Goal: Task Accomplishment & Management: Complete application form

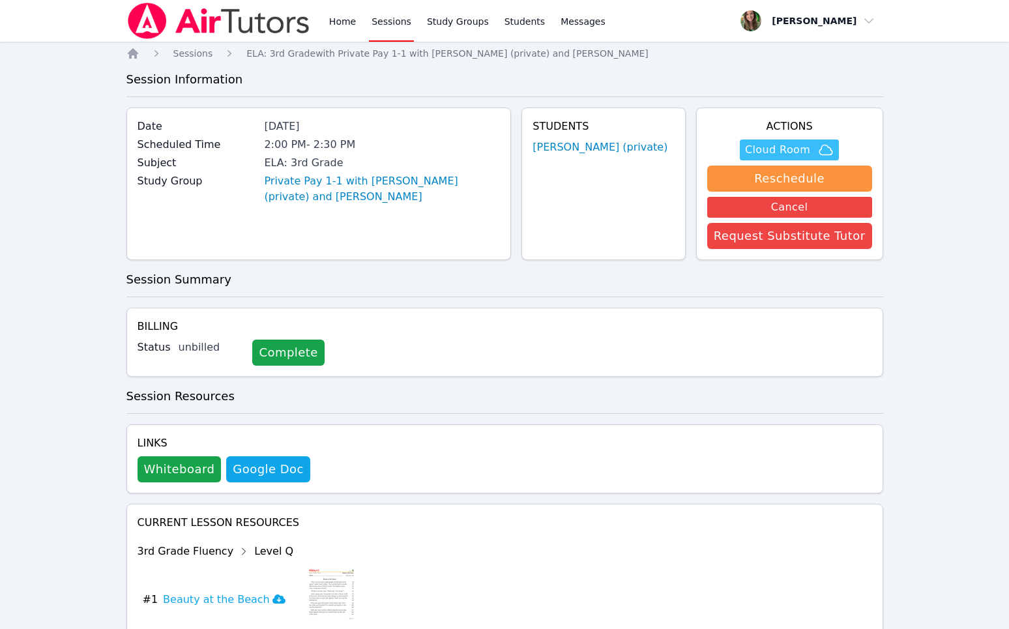
click at [793, 143] on span "Cloud Room" at bounding box center [777, 150] width 65 height 16
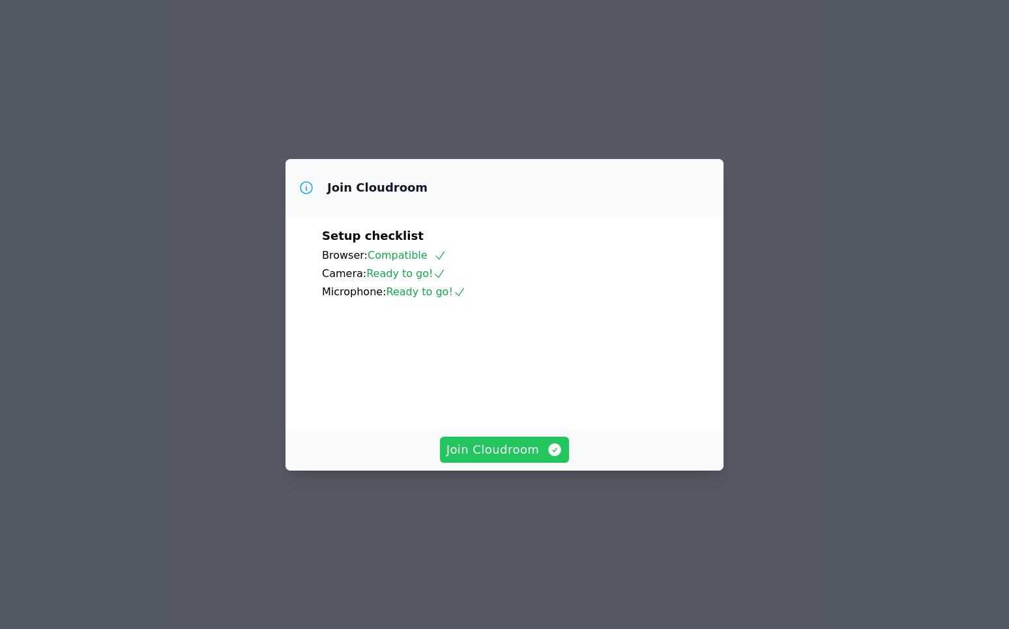
click at [475, 459] on span "Join Cloudroom" at bounding box center [504, 449] width 117 height 18
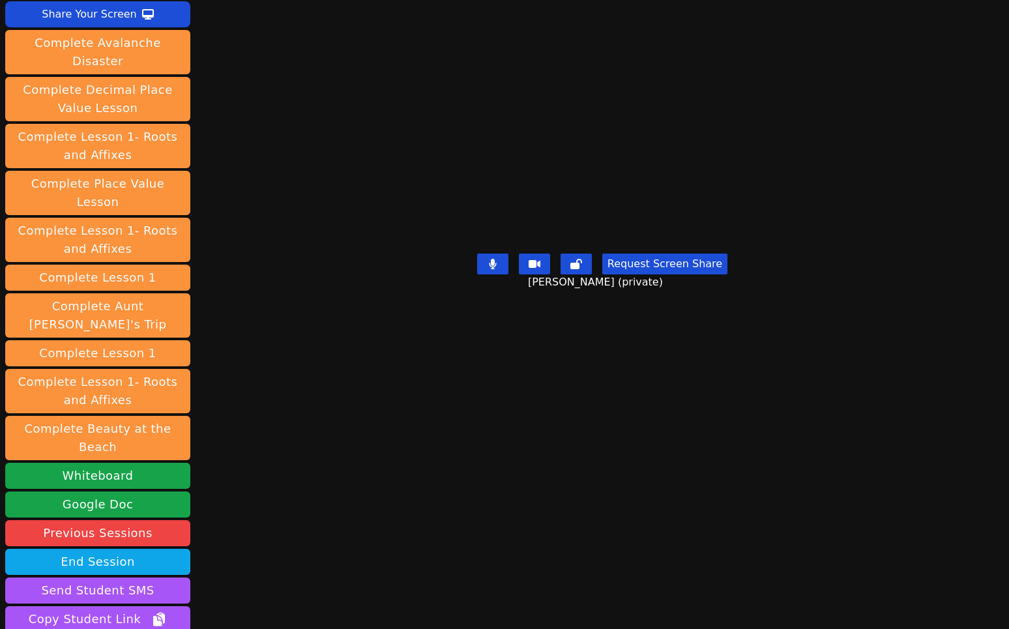
scroll to position [153, 0]
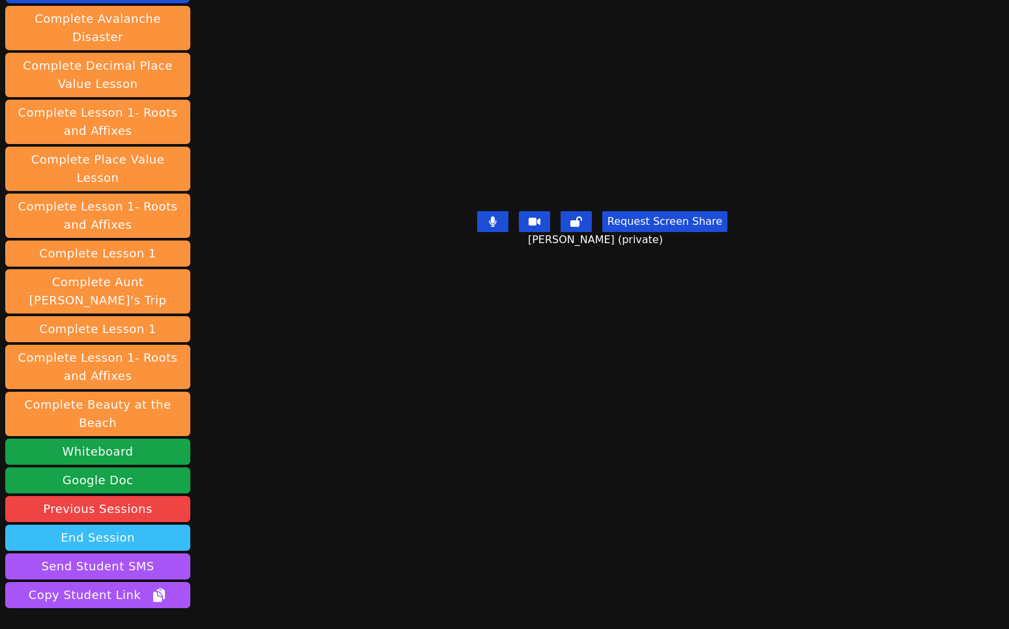
click at [94, 524] on button "End Session" at bounding box center [97, 537] width 185 height 26
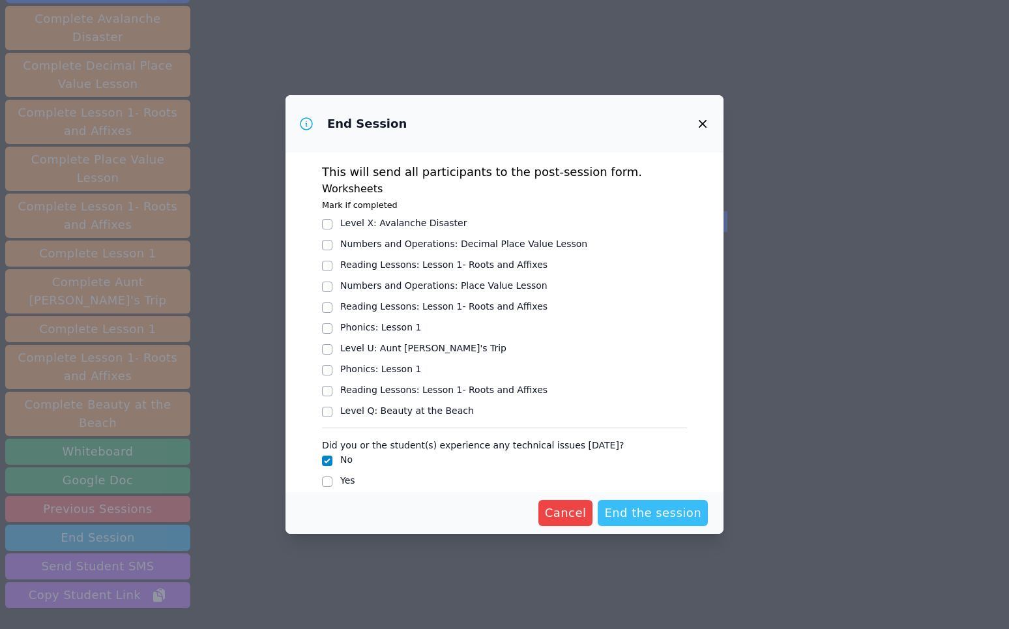
click at [651, 518] on span "End the session" at bounding box center [652, 513] width 97 height 18
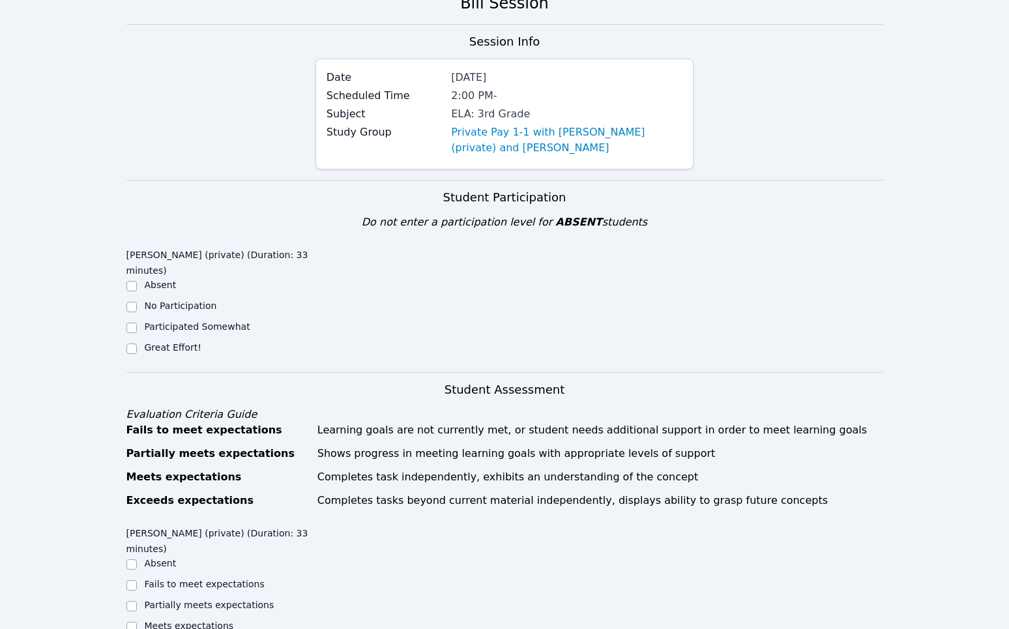
scroll to position [83, 0]
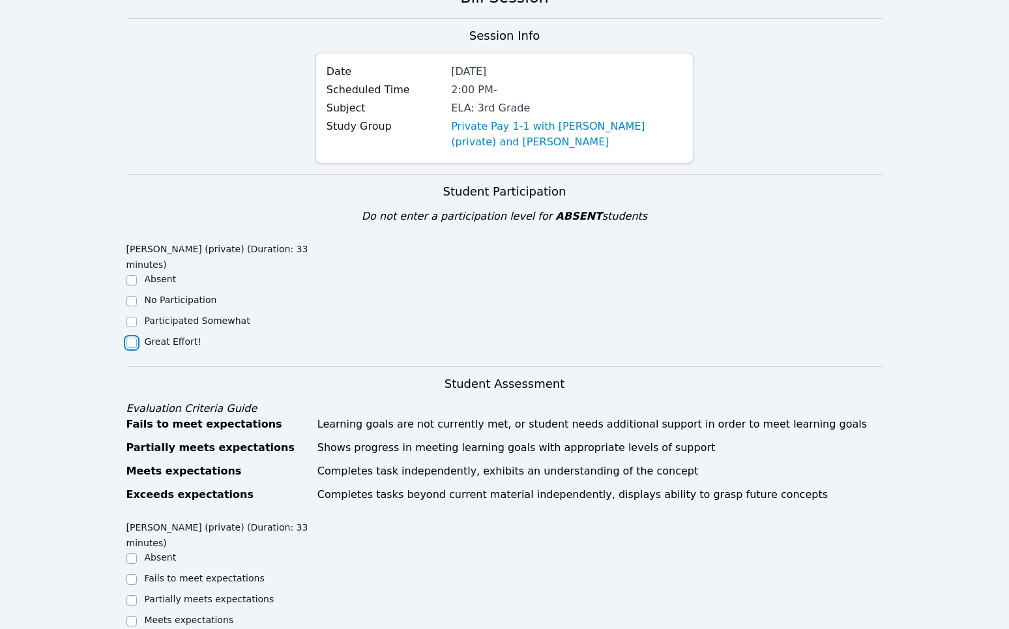
click at [127, 344] on input "Great Effort!" at bounding box center [131, 342] width 10 height 10
checkbox input "true"
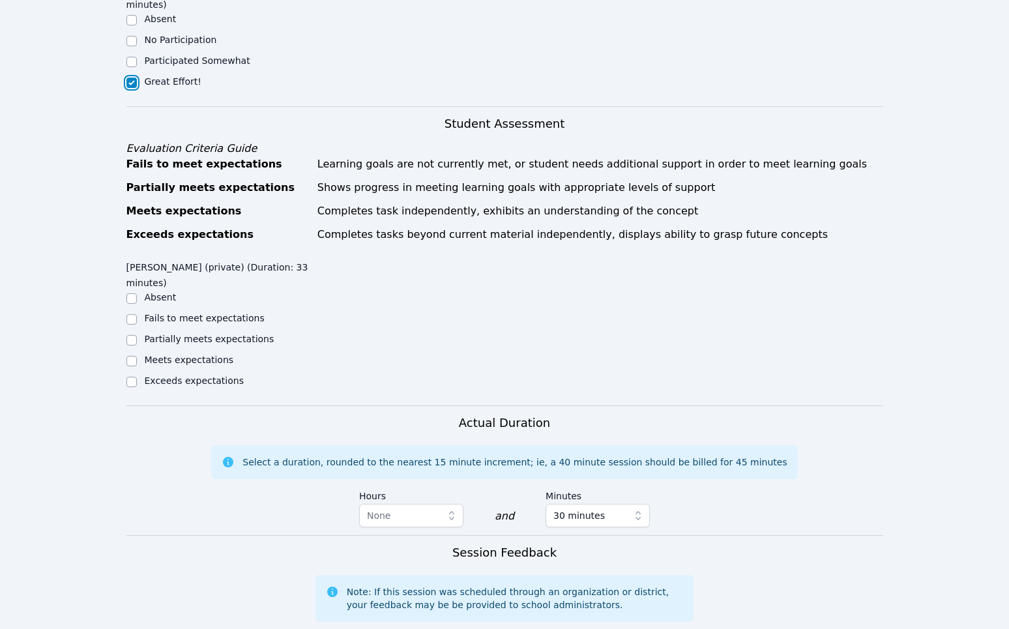
scroll to position [414, 0]
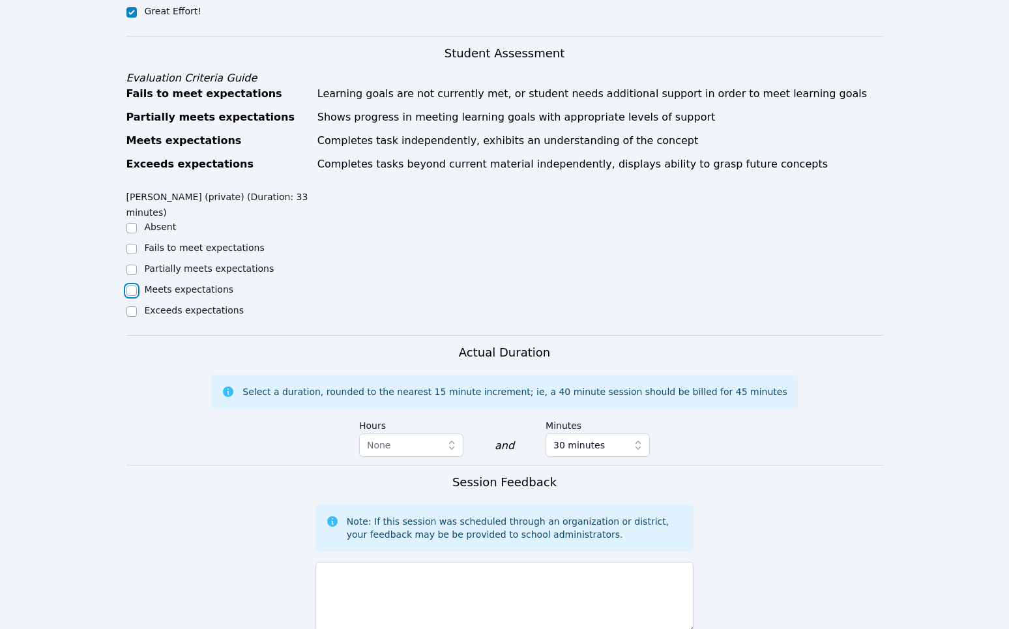
click at [130, 290] on input "Meets expectations" at bounding box center [131, 290] width 10 height 10
checkbox input "true"
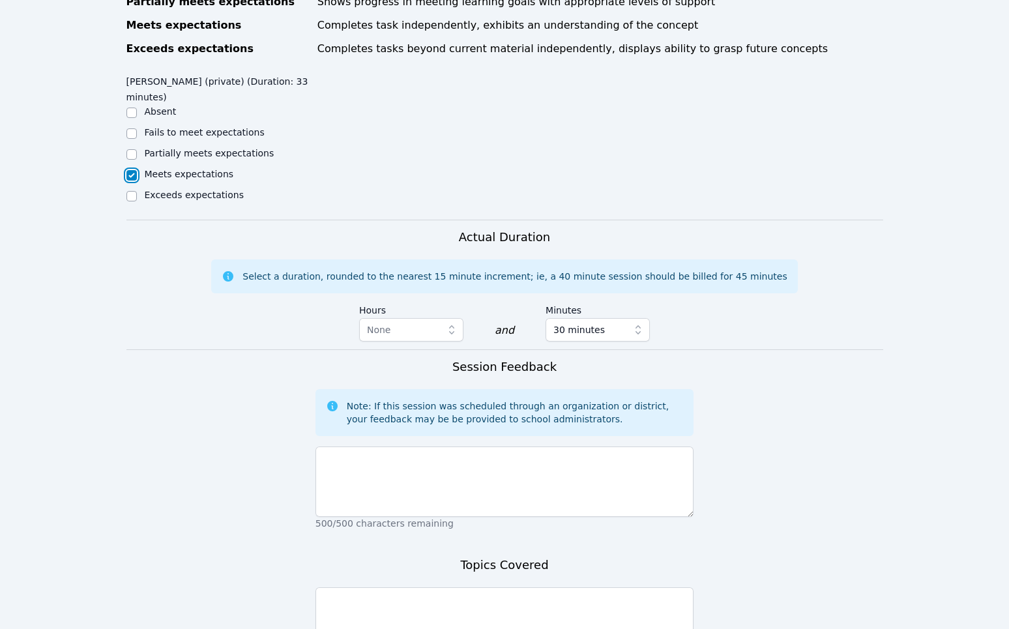
scroll to position [549, 0]
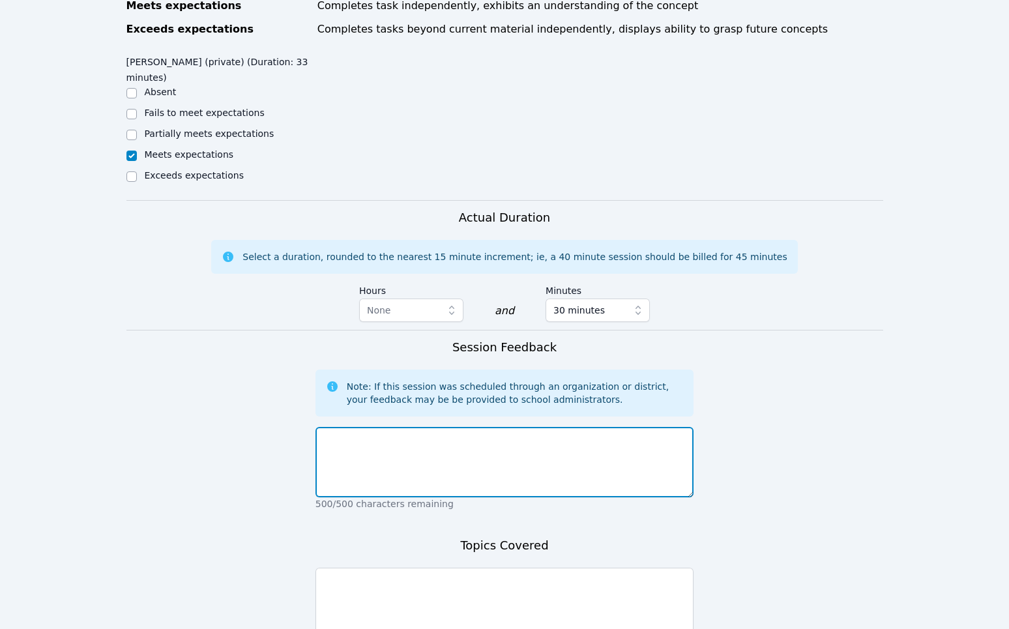
click at [364, 476] on textarea at bounding box center [504, 462] width 379 height 70
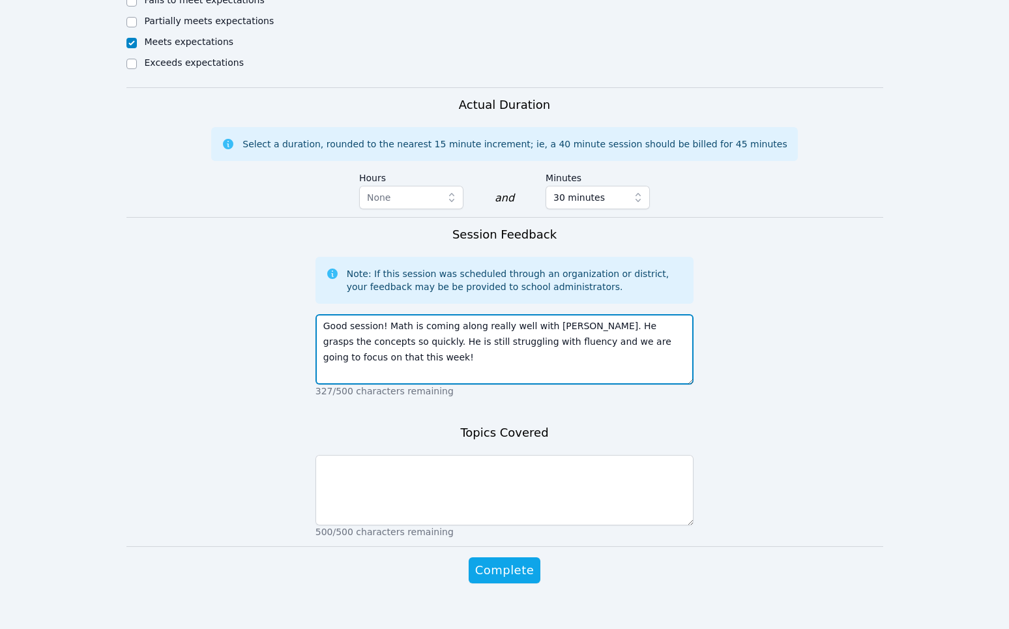
scroll to position [678, 0]
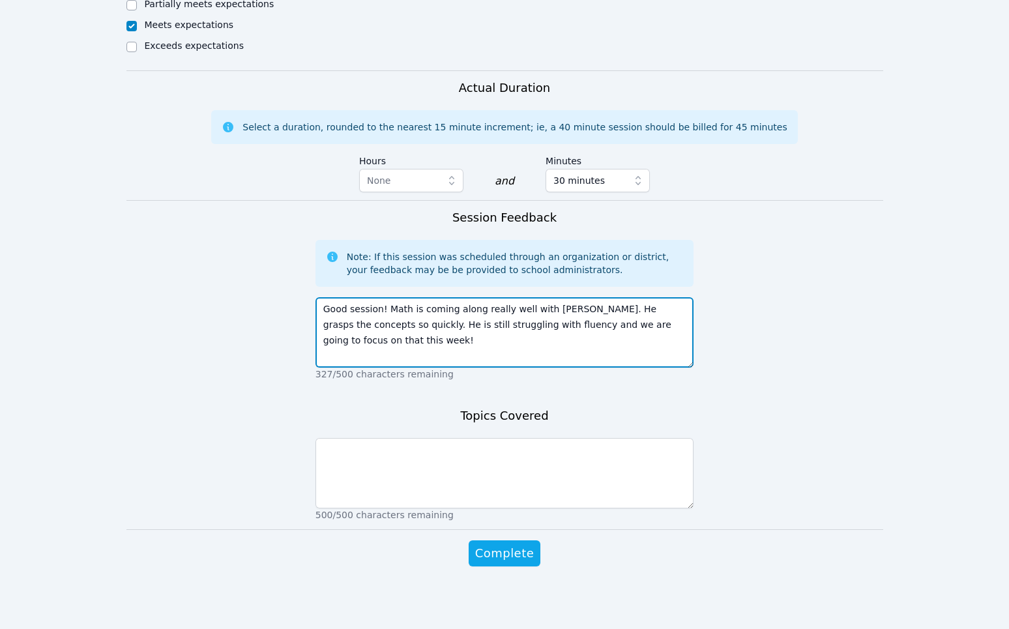
type textarea "Good session! Math is coming along really well with [PERSON_NAME]. He grasps th…"
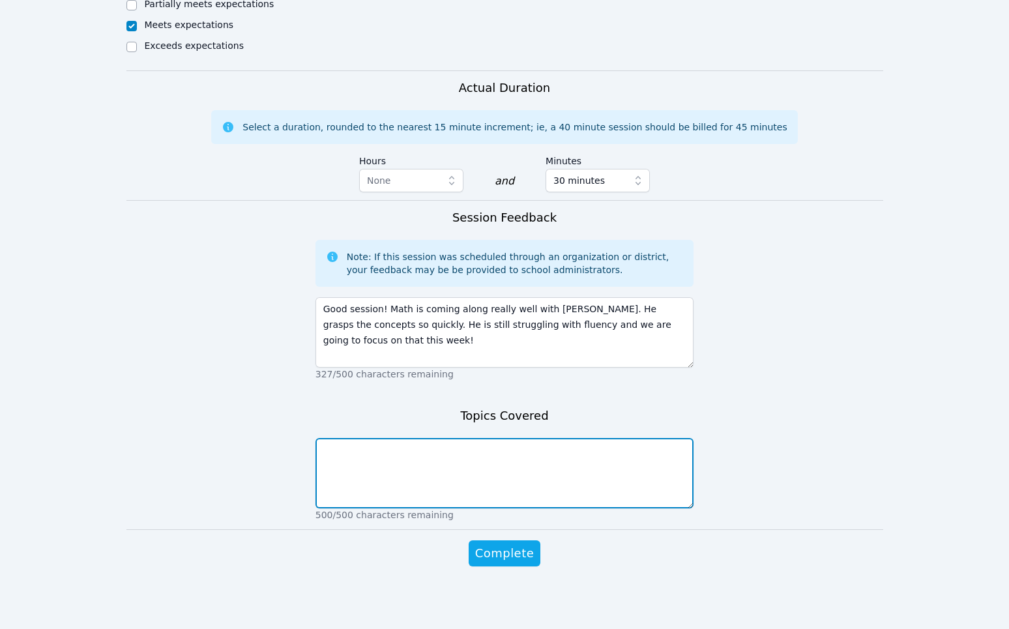
click at [354, 472] on textarea at bounding box center [504, 473] width 379 height 70
type textarea "Two by three digit multiplication AND division. [GEOGRAPHIC_DATA]"
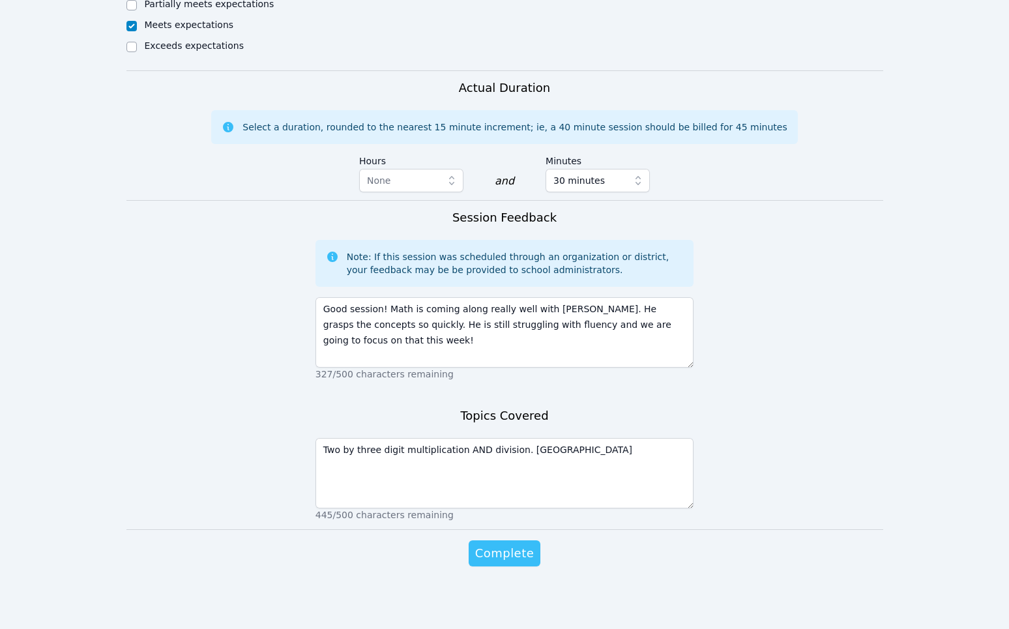
click at [504, 545] on span "Complete" at bounding box center [504, 553] width 59 height 18
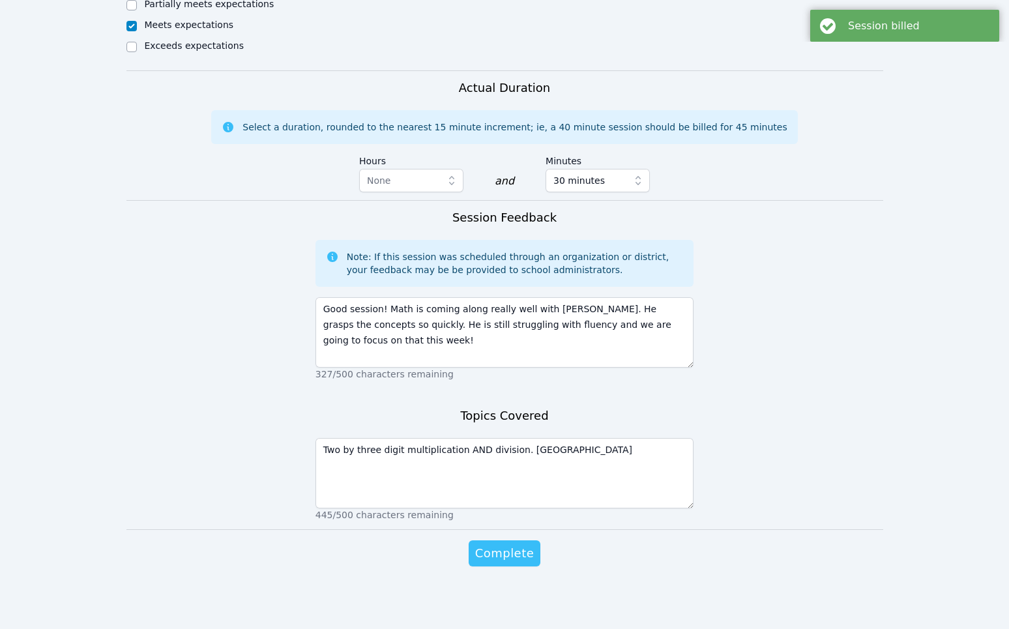
scroll to position [0, 0]
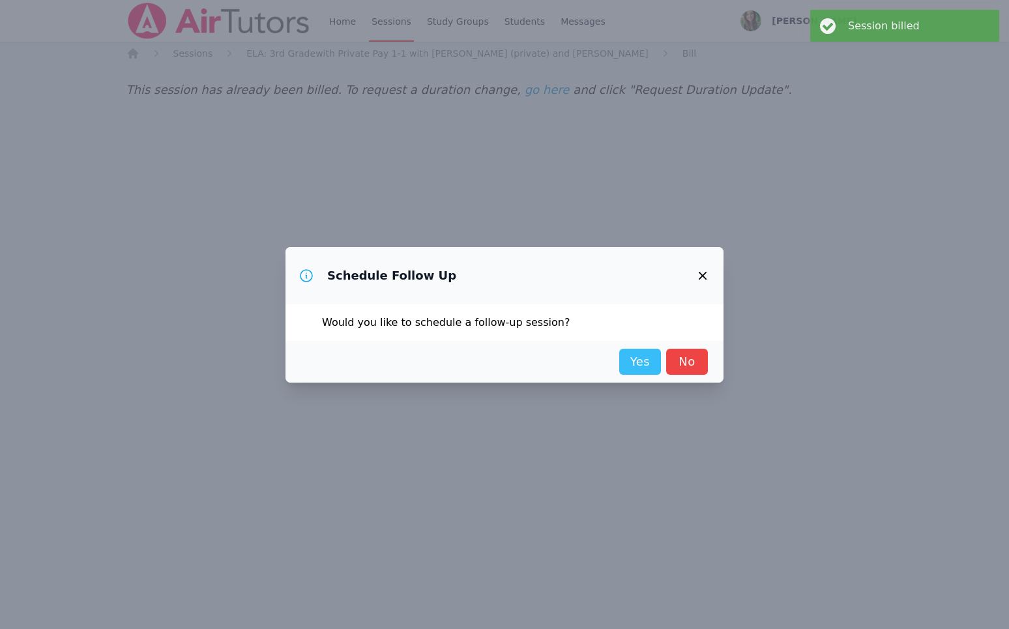
click at [626, 362] on link "Yes" at bounding box center [640, 362] width 42 height 26
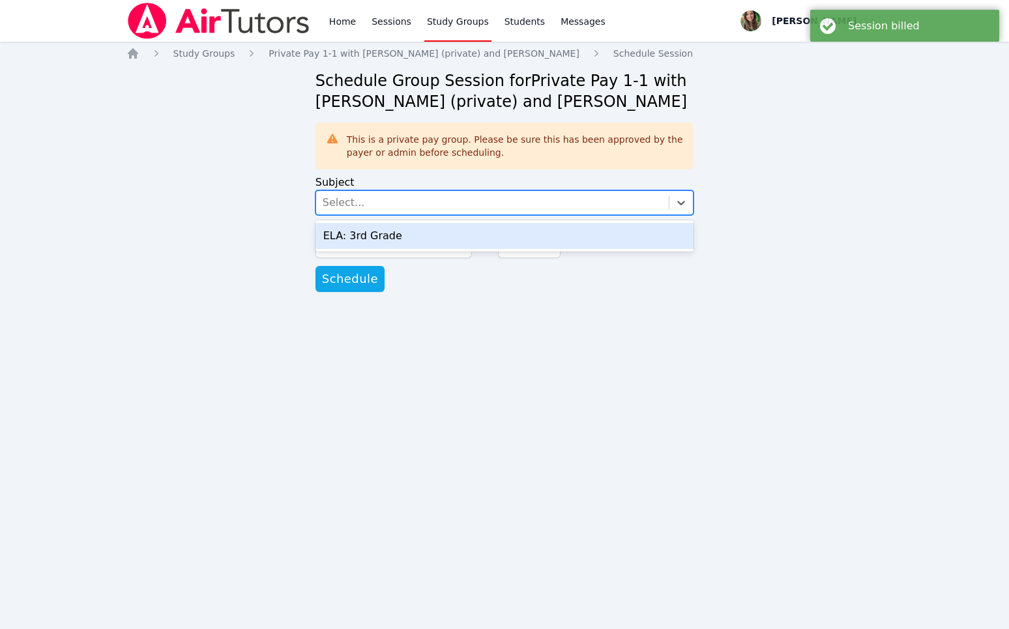
click at [382, 201] on div "Select..." at bounding box center [492, 202] width 353 height 23
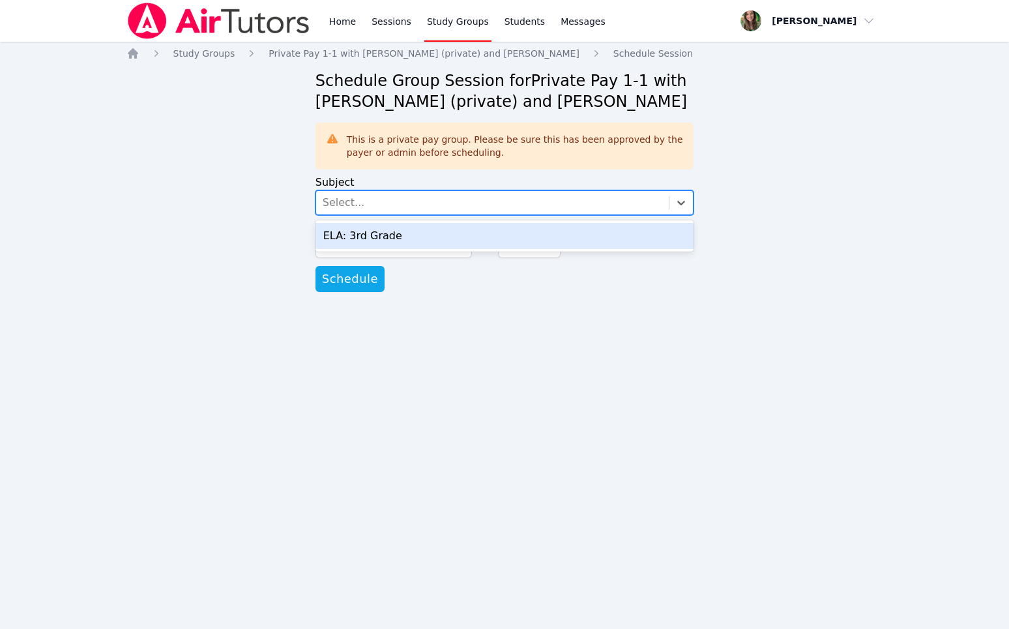
click at [371, 235] on div "ELA: 3rd Grade" at bounding box center [504, 236] width 379 height 26
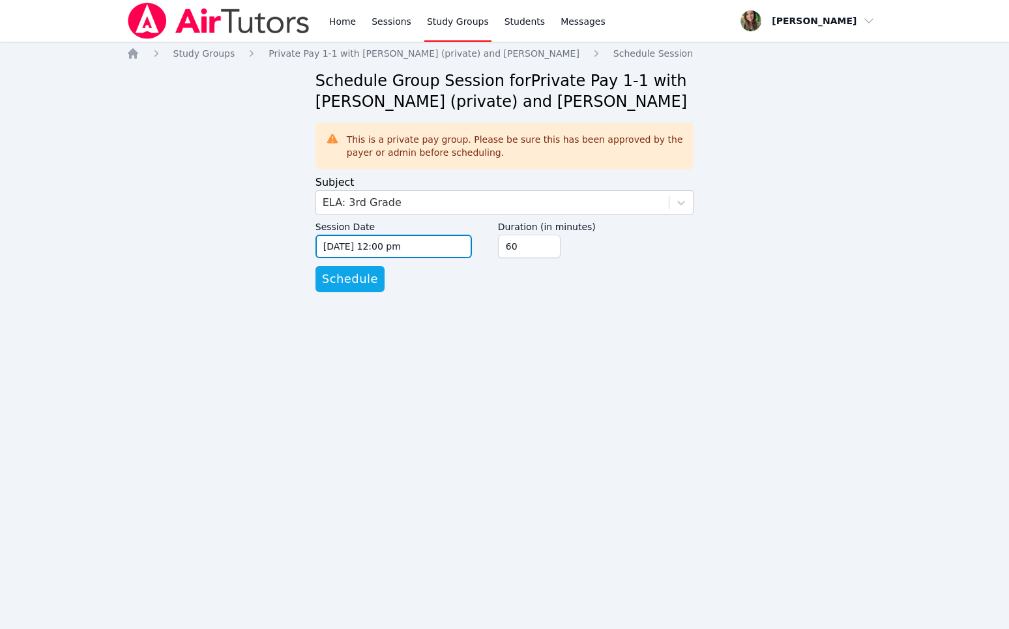
click at [345, 244] on input "[DATE] 12:00 pm" at bounding box center [393, 246] width 156 height 23
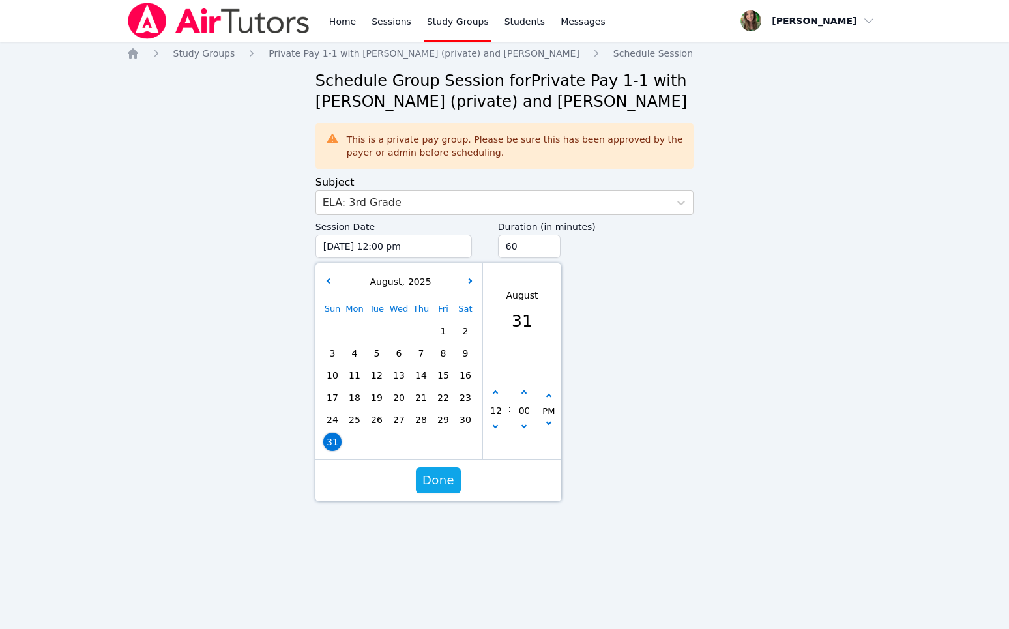
click at [478, 281] on div "[DATE]" at bounding box center [399, 282] width 162 height 14
click at [465, 282] on button "button" at bounding box center [469, 282] width 13 height 13
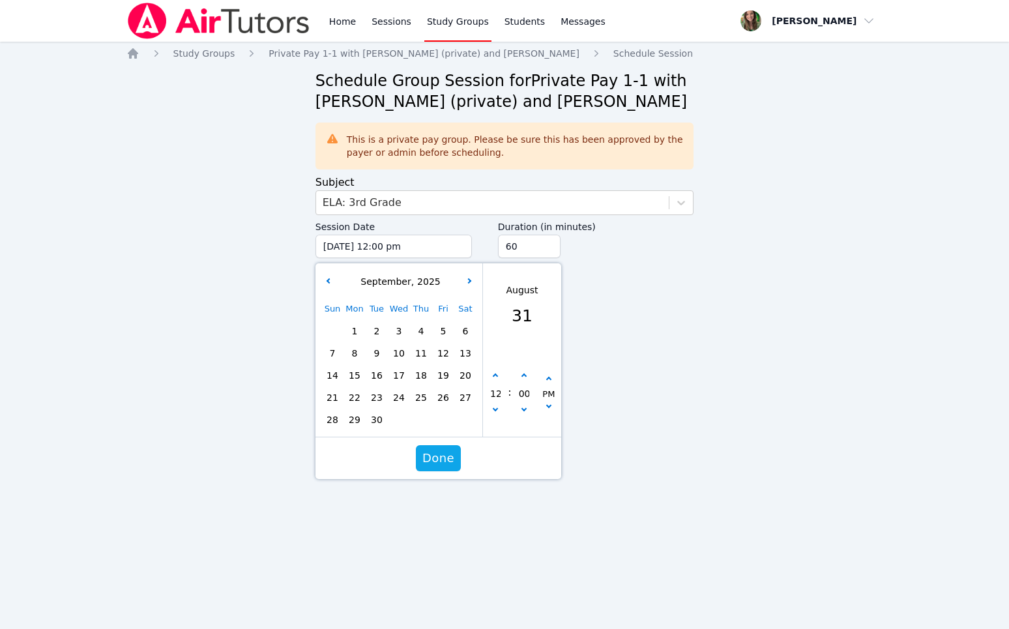
click at [374, 326] on span "2" at bounding box center [376, 331] width 18 height 18
click at [498, 413] on button "button" at bounding box center [495, 411] width 13 height 13
type input "[DATE] 11:00 am"
type input "11"
click at [498, 413] on button "button" at bounding box center [495, 411] width 13 height 13
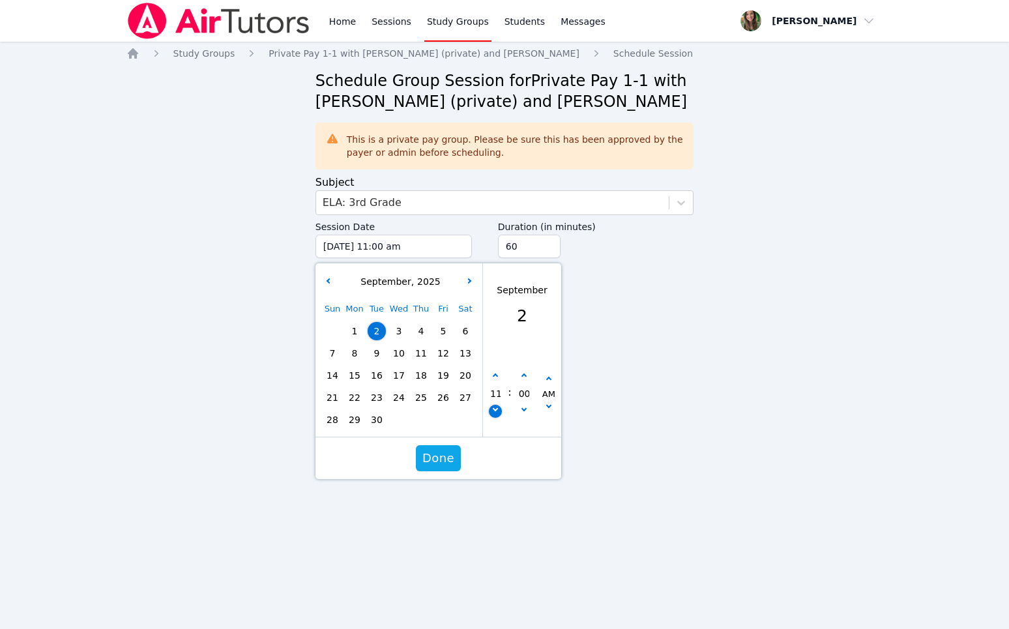
type input "[DATE] 10:00 am"
type input "10"
click at [490, 380] on button "button" at bounding box center [495, 375] width 13 height 13
type input "[DATE] 11:00 am"
type input "11"
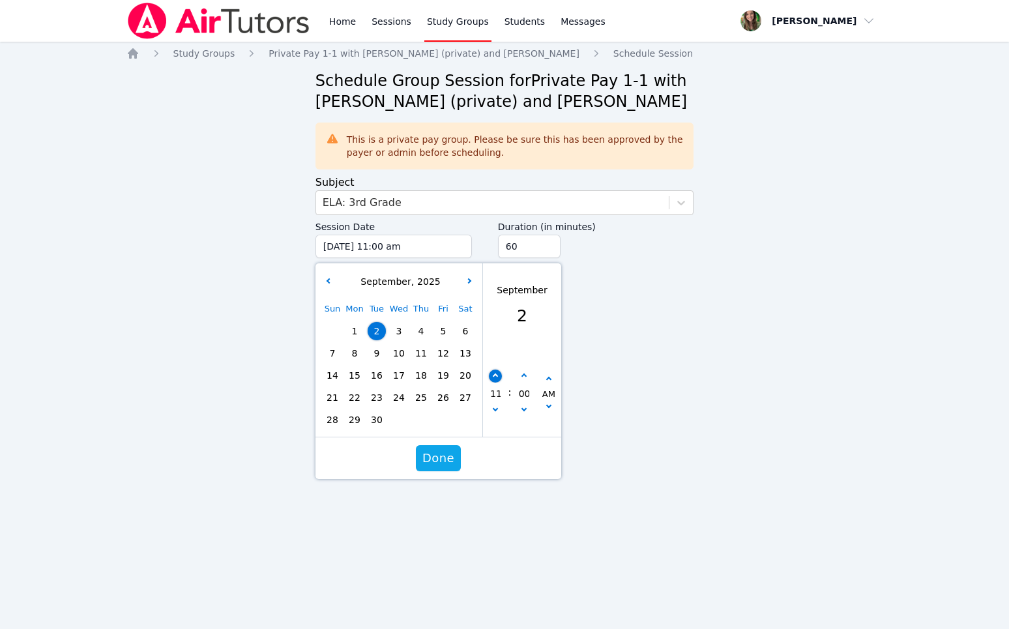
click at [490, 380] on button "button" at bounding box center [495, 375] width 13 height 13
type input "[DATE] 12:00 pm"
type input "12"
click at [490, 380] on button "button" at bounding box center [495, 375] width 13 height 13
type input "[DATE] 01:00 pm"
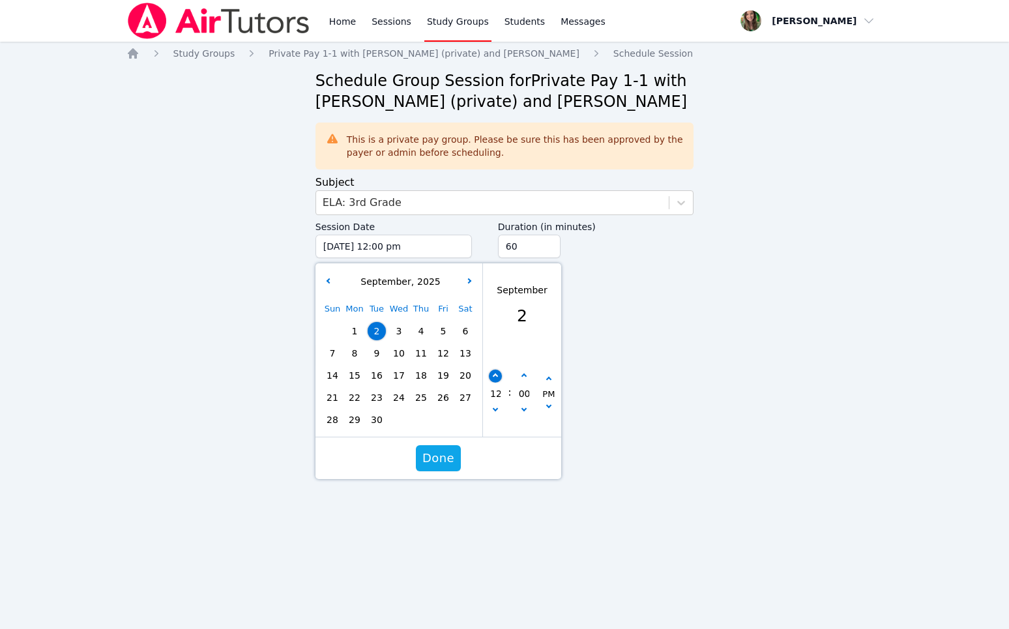
type input "01"
click at [490, 380] on button "button" at bounding box center [495, 375] width 13 height 13
type input "[DATE] 02:00 pm"
type input "02"
click at [490, 380] on button "button" at bounding box center [495, 375] width 13 height 13
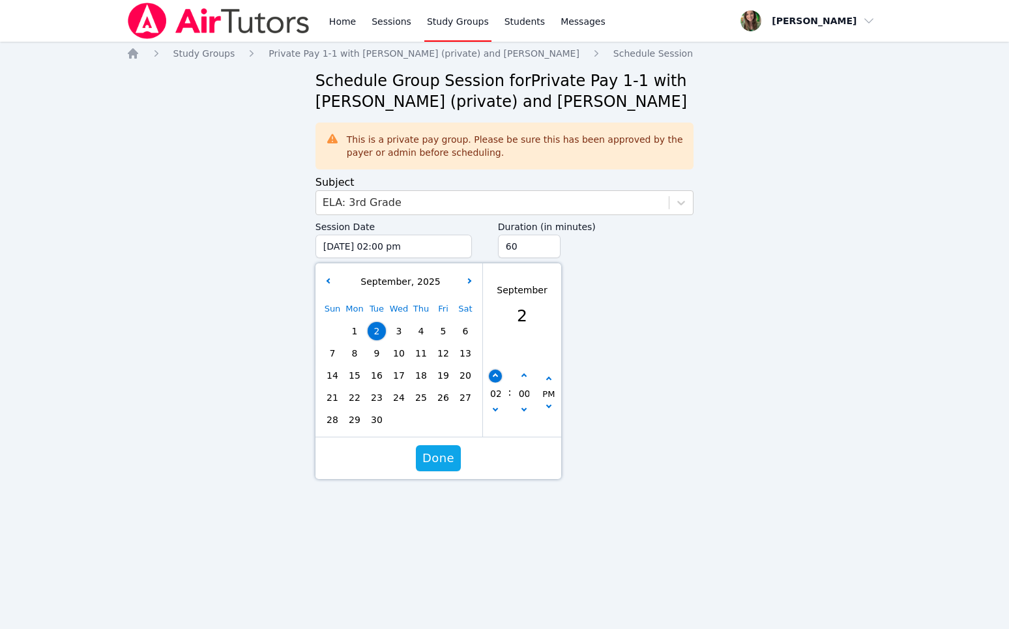
type input "[DATE] 03:00 pm"
type input "03"
click at [490, 380] on button "button" at bounding box center [495, 375] width 13 height 13
type input "[DATE] 04:00 pm"
type input "04"
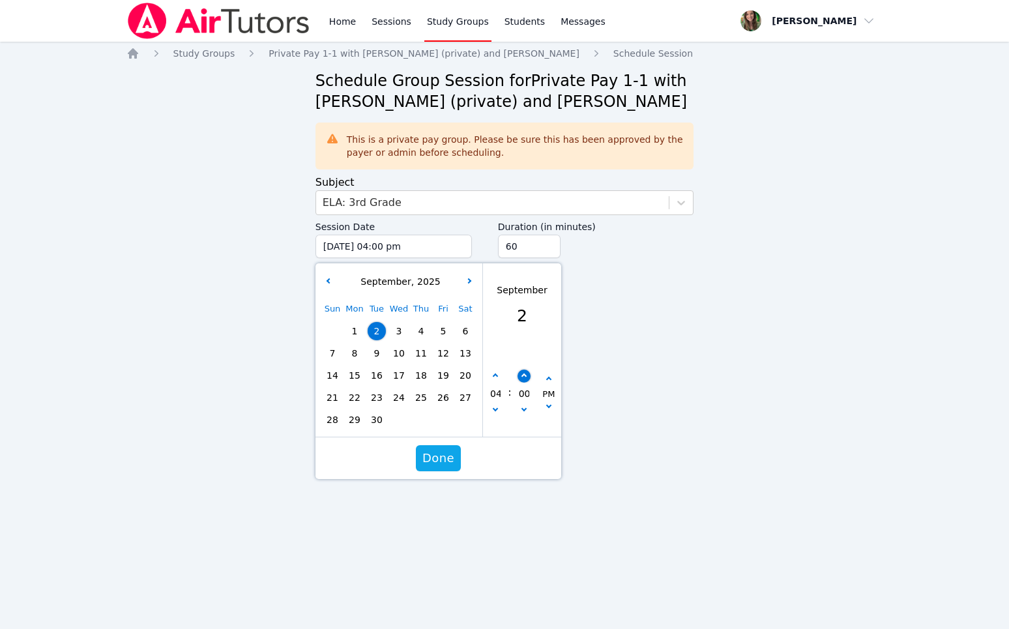
click at [522, 372] on button "button" at bounding box center [523, 375] width 13 height 13
type input "[DATE] 04:05 pm"
type input "05"
click at [522, 372] on button "button" at bounding box center [523, 375] width 13 height 13
type input "[DATE] 04:10 pm"
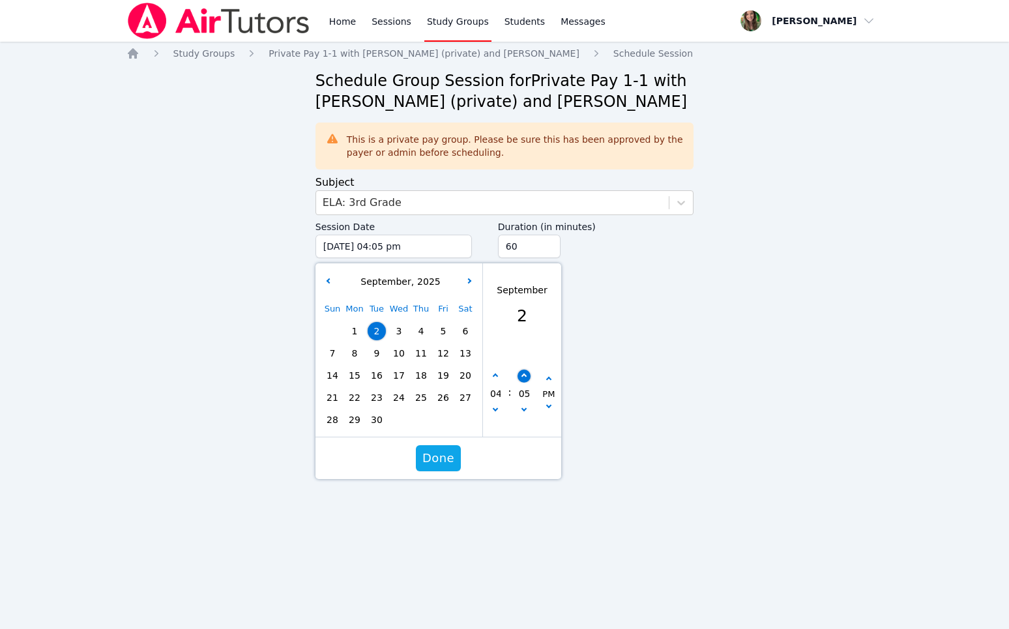
type input "10"
click at [524, 409] on icon "button" at bounding box center [523, 408] width 5 height 5
type input "[DATE] 04:05 pm"
type input "05"
click at [437, 460] on span "Done" at bounding box center [438, 458] width 32 height 18
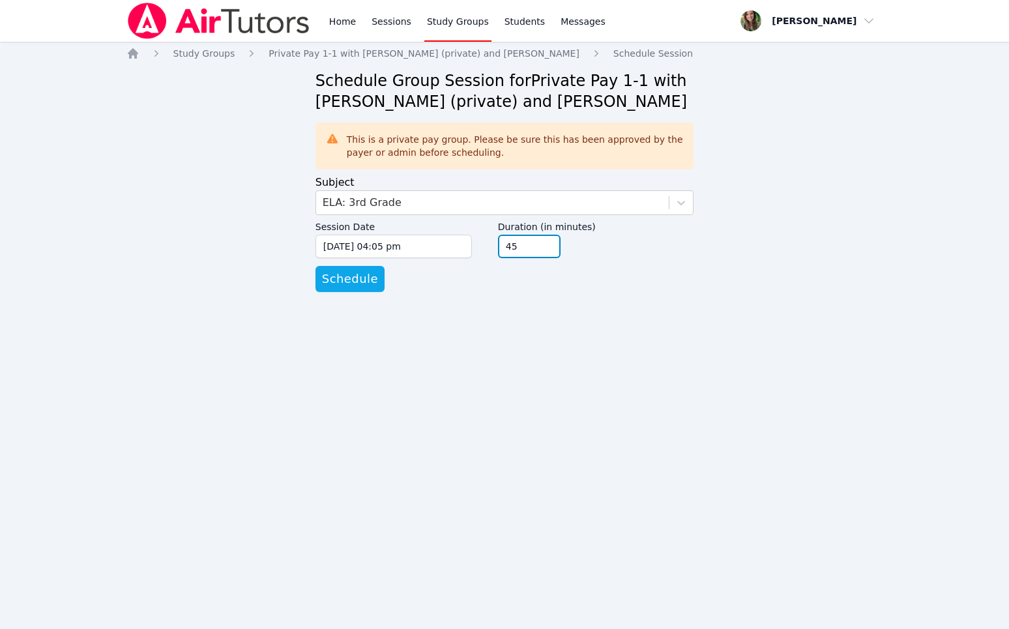
click at [551, 250] on input "45" at bounding box center [529, 246] width 63 height 23
type input "30"
click at [551, 250] on input "30" at bounding box center [529, 246] width 63 height 23
click at [356, 279] on span "Schedule" at bounding box center [350, 279] width 56 height 18
